Goal: Task Accomplishment & Management: Complete application form

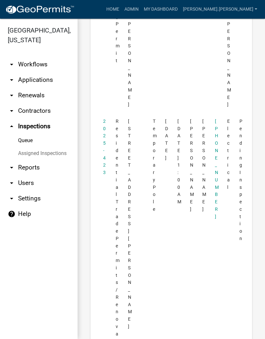
scroll to position [268, 0]
click at [105, 118] on link "2025-423" at bounding box center [104, 146] width 3 height 56
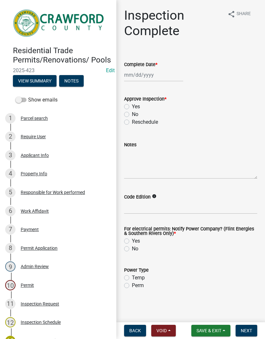
click at [132, 106] on label "Yes" at bounding box center [136, 107] width 8 height 8
click at [132, 106] on input "Yes" at bounding box center [134, 105] width 4 height 4
radio input "true"
click at [147, 76] on div at bounding box center [153, 74] width 59 height 13
select select "10"
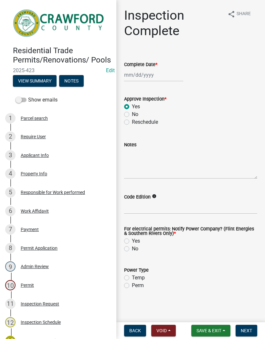
select select "2025"
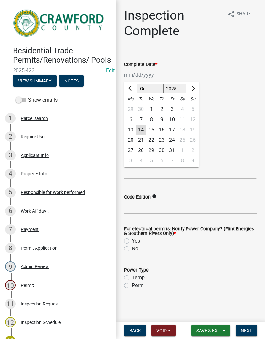
click at [143, 129] on div "14" at bounding box center [141, 130] width 10 height 10
type input "[DATE]"
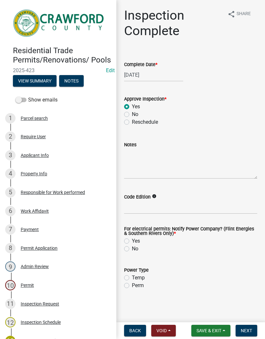
click at [130, 240] on div "Yes" at bounding box center [190, 241] width 133 height 8
click at [132, 240] on label "Yes" at bounding box center [136, 241] width 8 height 8
click at [132, 240] on input "Yes" at bounding box center [134, 239] width 4 height 4
radio input "true"
click at [132, 285] on label "Perm" at bounding box center [138, 286] width 12 height 8
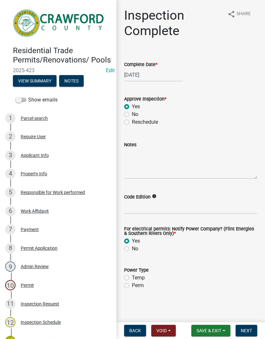
click at [132, 285] on input "Perm" at bounding box center [134, 284] width 4 height 4
radio input "true"
click at [132, 276] on label "Temp" at bounding box center [138, 278] width 13 height 8
click at [132, 276] on input "Temp" at bounding box center [134, 276] width 4 height 4
radio input "true"
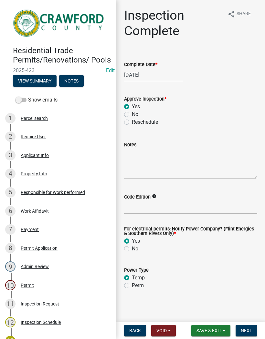
click at [246, 329] on span "Next" at bounding box center [245, 330] width 11 height 5
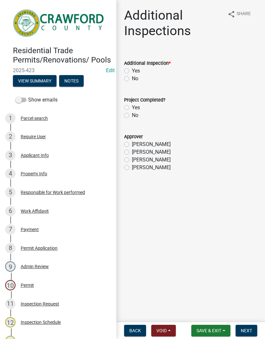
click at [132, 73] on label "Yes" at bounding box center [136, 71] width 8 height 8
click at [132, 71] on input "Yes" at bounding box center [134, 69] width 4 height 4
radio input "true"
click at [128, 105] on div "Yes" at bounding box center [190, 108] width 133 height 8
click at [132, 108] on label "Yes" at bounding box center [136, 108] width 8 height 8
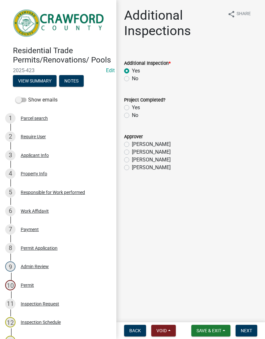
click at [132, 108] on input "Yes" at bounding box center [134, 106] width 4 height 4
radio input "true"
click at [132, 168] on label "[PERSON_NAME]" at bounding box center [151, 168] width 39 height 8
click at [132, 168] on input "[PERSON_NAME]" at bounding box center [134, 166] width 4 height 4
radio input "true"
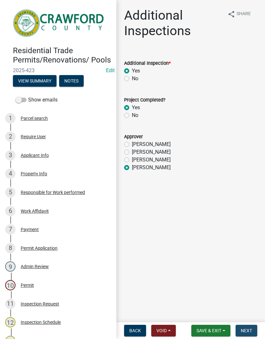
click at [250, 328] on span "Next" at bounding box center [245, 330] width 11 height 5
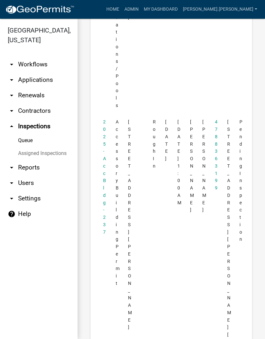
scroll to position [578, 0]
click at [105, 133] on link "2025-Acc Bldg-237" at bounding box center [104, 176] width 3 height 115
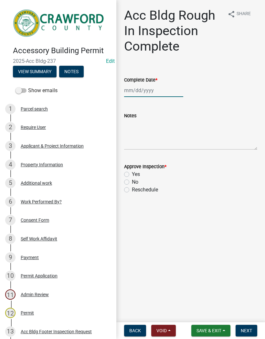
click at [141, 91] on div at bounding box center [153, 90] width 59 height 13
select select "10"
select select "2025"
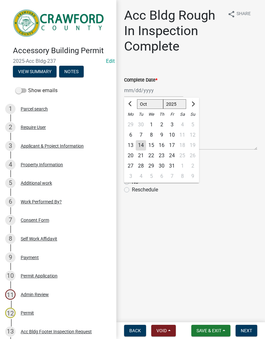
click at [142, 145] on div "14" at bounding box center [141, 145] width 10 height 10
type input "[DATE]"
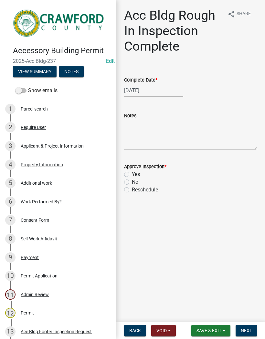
click at [132, 173] on label "Yes" at bounding box center [136, 175] width 8 height 8
click at [132, 173] on input "Yes" at bounding box center [134, 173] width 4 height 4
radio input "true"
click at [246, 325] on button "Next" at bounding box center [246, 331] width 22 height 12
